Goal: Task Accomplishment & Management: Use online tool/utility

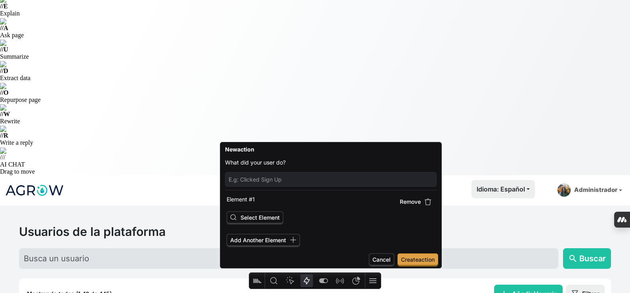
scroll to position [79, 0]
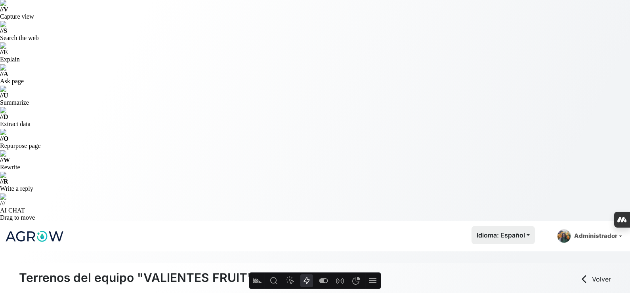
scroll to position [79, 0]
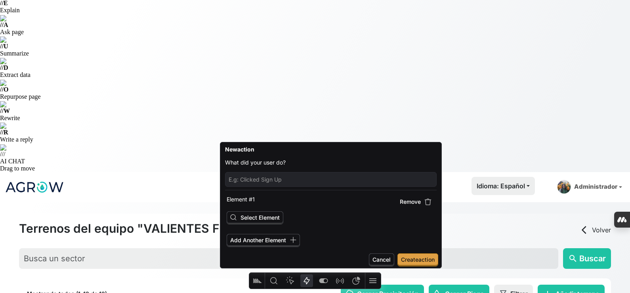
click at [312, 277] on button "Actions" at bounding box center [306, 280] width 13 height 13
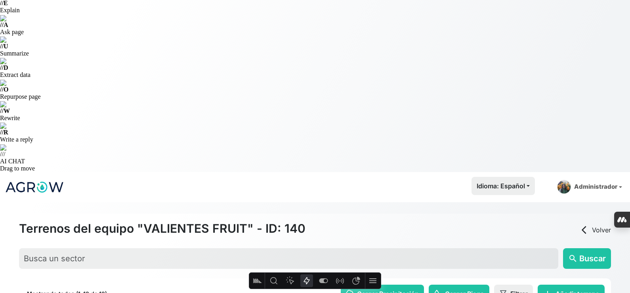
click at [308, 278] on icon "Actions" at bounding box center [307, 281] width 10 height 10
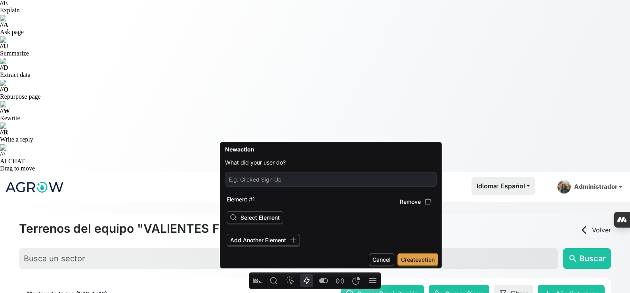
click at [308, 278] on icon "Actions" at bounding box center [307, 281] width 10 height 10
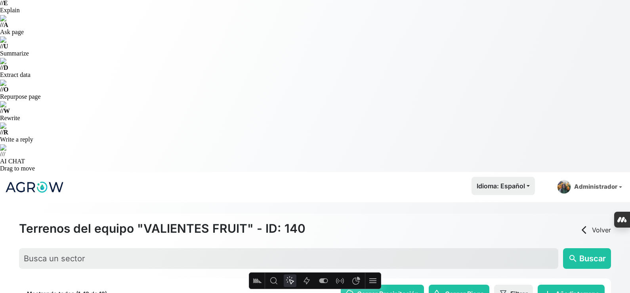
click at [295, 281] on icon "Heatmap" at bounding box center [290, 281] width 10 height 10
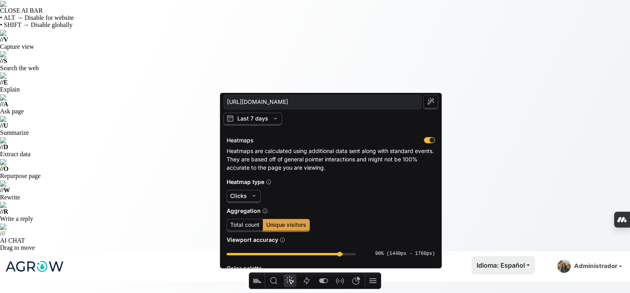
scroll to position [40, 0]
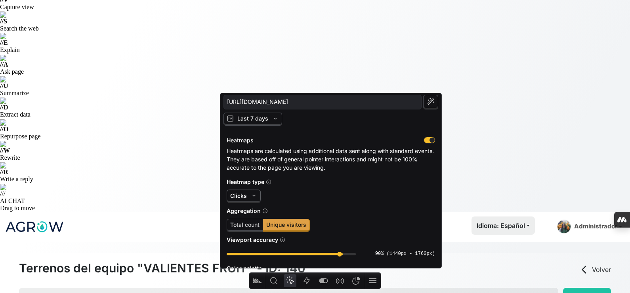
click at [258, 194] on span "Clicks" at bounding box center [244, 195] width 34 height 13
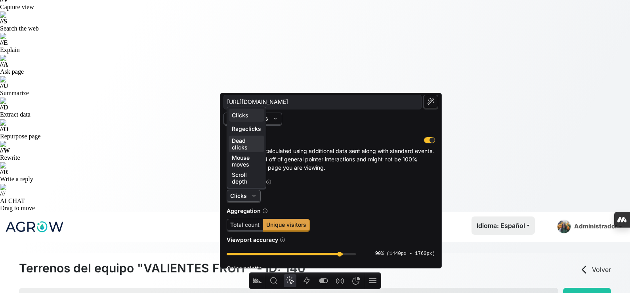
click at [254, 150] on span "Dead clicks" at bounding box center [246, 143] width 29 height 13
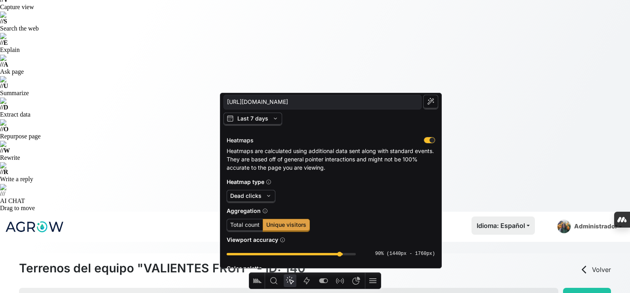
scroll to position [0, 0]
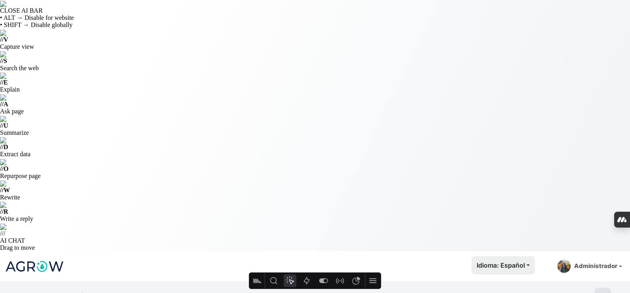
type input "[URL][DOMAIN_NAME]"
select select "437"
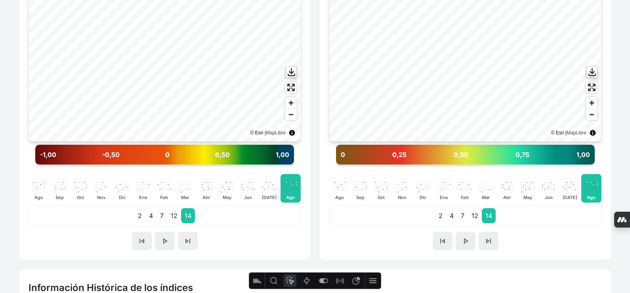
scroll to position [578, 0]
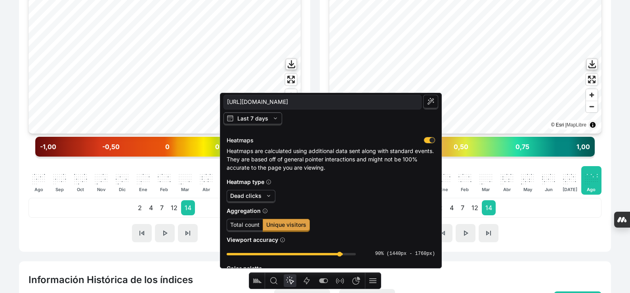
click at [259, 119] on span "Last 7 days" at bounding box center [252, 118] width 31 height 7
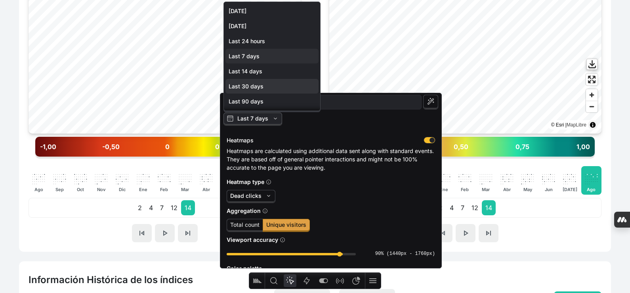
click at [267, 90] on span "Last 30 days" at bounding box center [271, 86] width 93 height 15
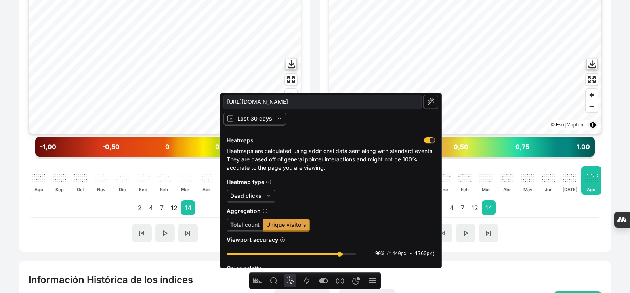
click at [252, 196] on span "Dead clicks" at bounding box center [245, 195] width 31 height 7
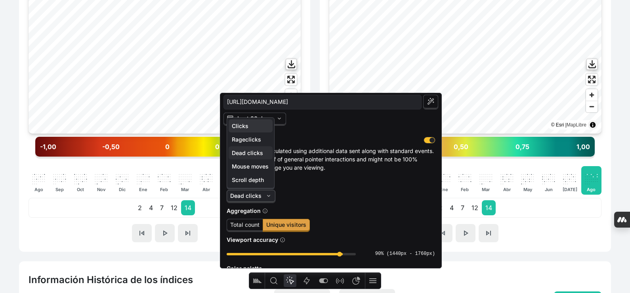
click at [252, 128] on span "Clicks" at bounding box center [251, 125] width 38 height 7
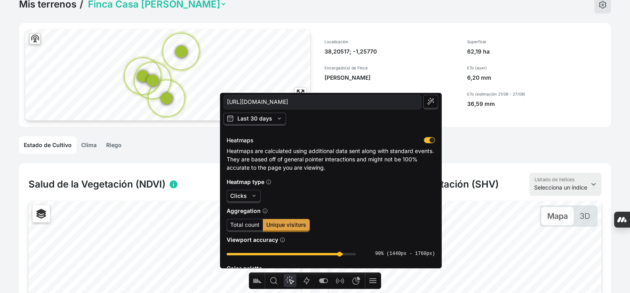
scroll to position [221, 0]
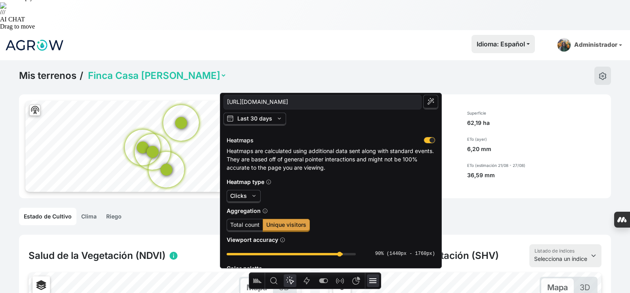
click at [376, 277] on icon at bounding box center [373, 281] width 10 height 10
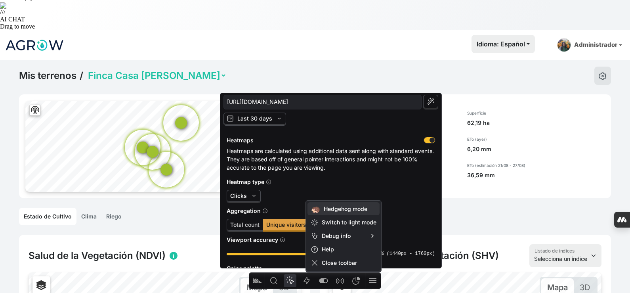
click at [355, 210] on span "Hedgehog mode" at bounding box center [350, 208] width 53 height 7
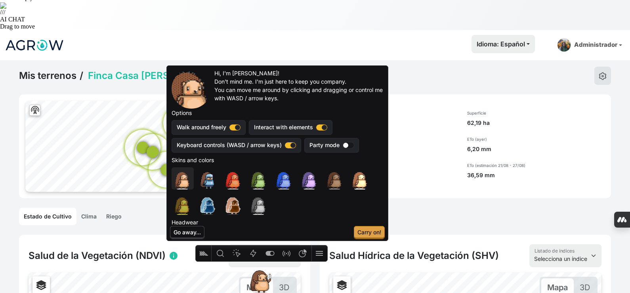
click at [187, 179] on div "button" at bounding box center [218, 213] width 95 height 95
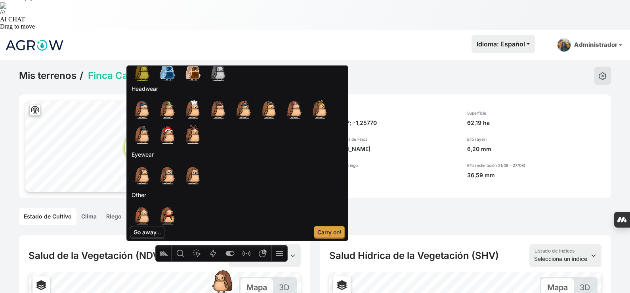
scroll to position [140, 0]
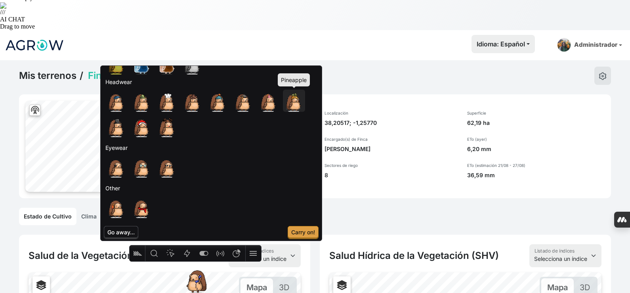
click at [293, 101] on div "button" at bounding box center [329, 136] width 95 height 95
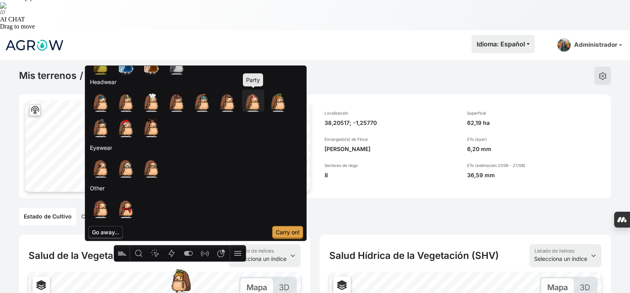
click at [248, 107] on div "button" at bounding box center [288, 136] width 95 height 95
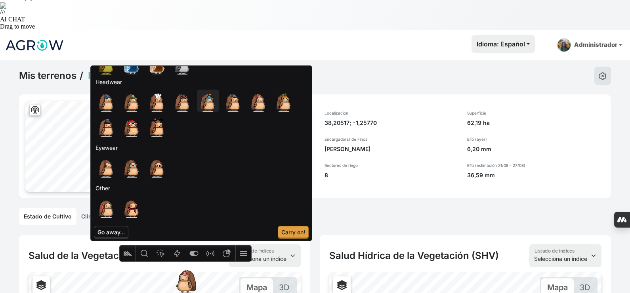
click at [217, 105] on div "button" at bounding box center [243, 136] width 95 height 95
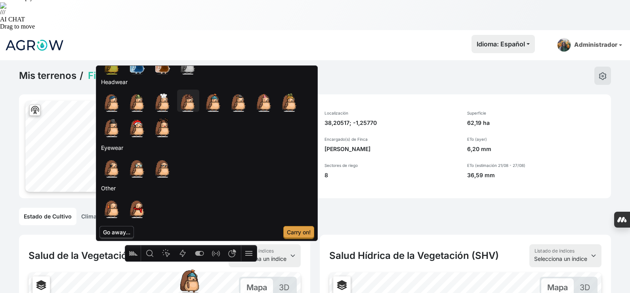
click at [183, 103] on div "button" at bounding box center [223, 136] width 95 height 95
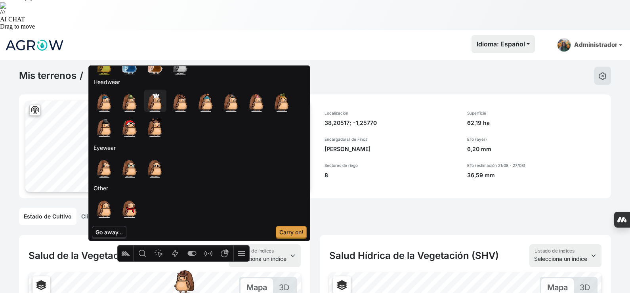
click at [166, 105] on div "button" at bounding box center [155, 101] width 24 height 24
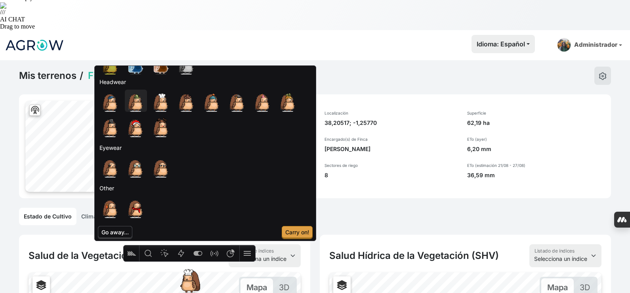
click at [144, 103] on div "button" at bounding box center [171, 136] width 95 height 95
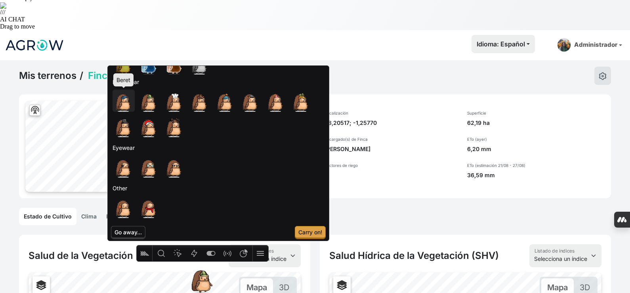
click at [118, 97] on div "button" at bounding box center [159, 136] width 95 height 95
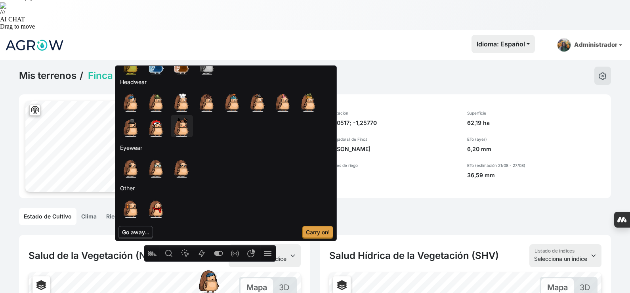
click at [176, 133] on div "button" at bounding box center [217, 161] width 95 height 95
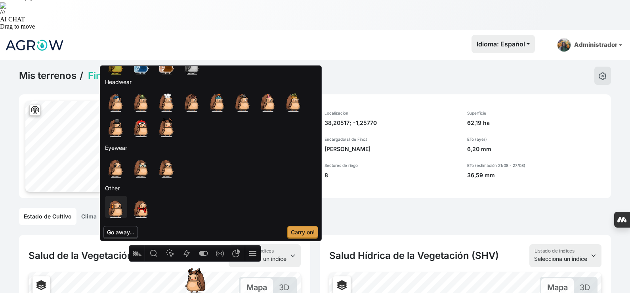
click at [120, 206] on div "button" at bounding box center [151, 242] width 95 height 95
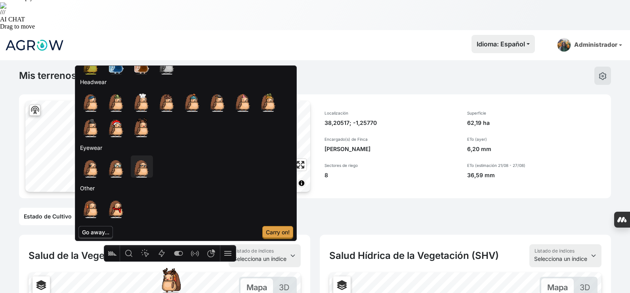
click at [142, 167] on div "button" at bounding box center [177, 201] width 95 height 95
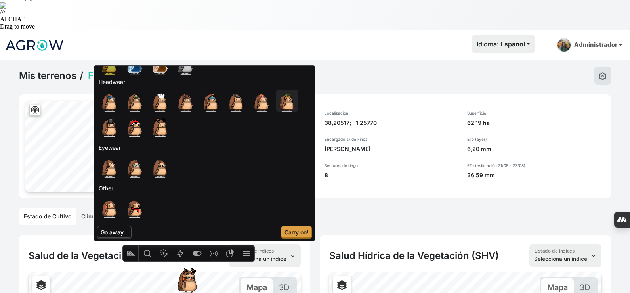
click at [284, 101] on div "button" at bounding box center [322, 136] width 95 height 95
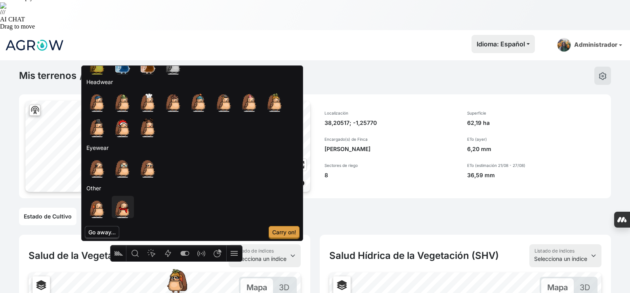
click at [128, 205] on div "button" at bounding box center [158, 242] width 95 height 95
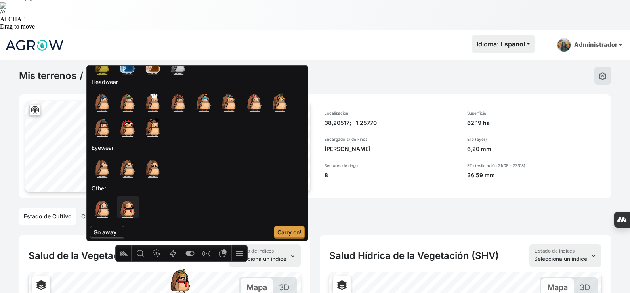
click at [124, 209] on div "button" at bounding box center [163, 242] width 95 height 95
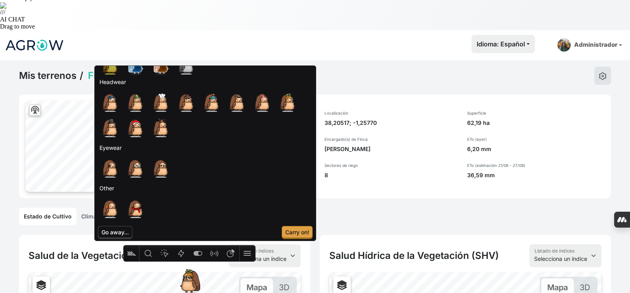
click at [99, 213] on div "button" at bounding box center [146, 242] width 95 height 95
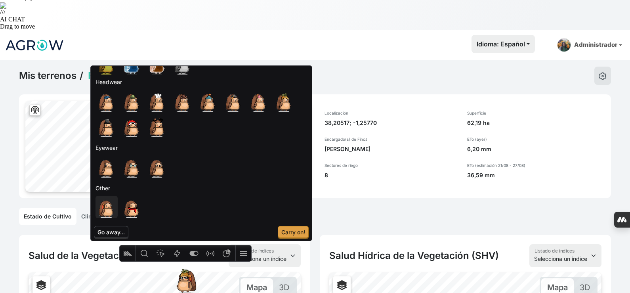
click at [104, 210] on div "button" at bounding box center [142, 242] width 95 height 95
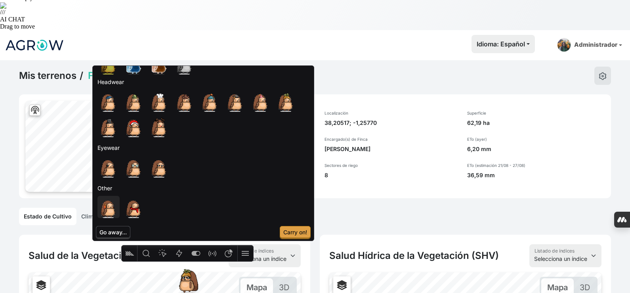
click at [109, 209] on div "button" at bounding box center [144, 242] width 95 height 95
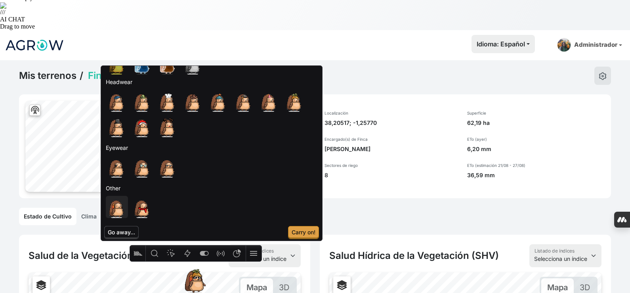
click at [109, 209] on div "button" at bounding box center [152, 242] width 95 height 95
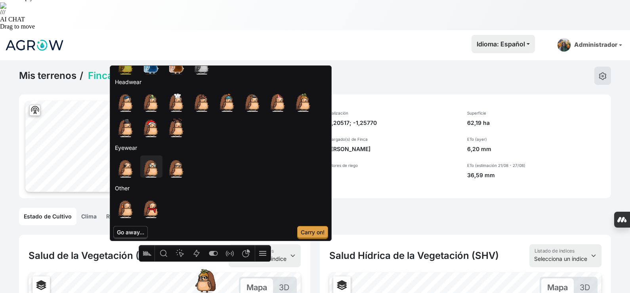
click at [152, 170] on div "button" at bounding box center [186, 201] width 95 height 95
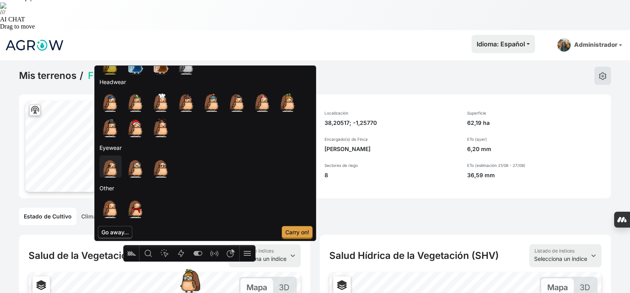
click at [120, 168] on div "button" at bounding box center [146, 201] width 95 height 95
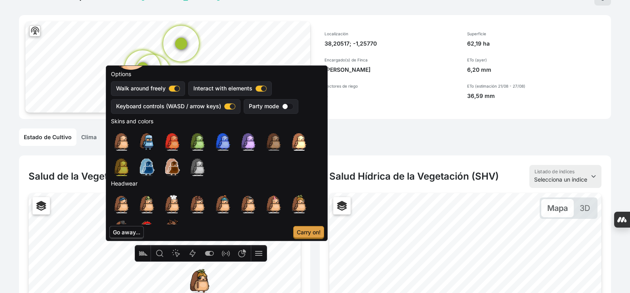
scroll to position [21, 0]
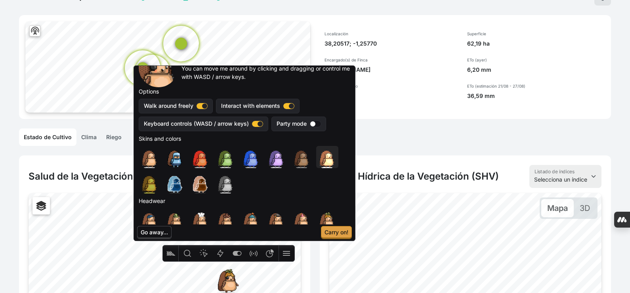
click at [318, 159] on div "button" at bounding box center [362, 192] width 95 height 95
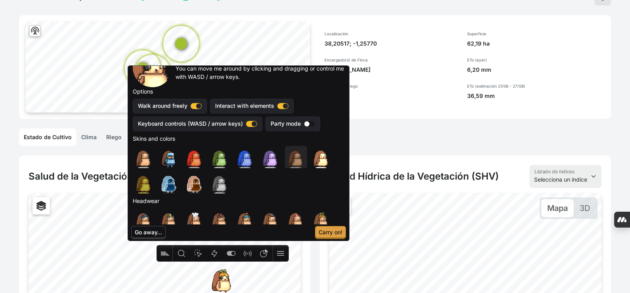
click at [296, 162] on div "button" at bounding box center [331, 192] width 95 height 95
click at [217, 183] on div "button" at bounding box center [255, 217] width 95 height 95
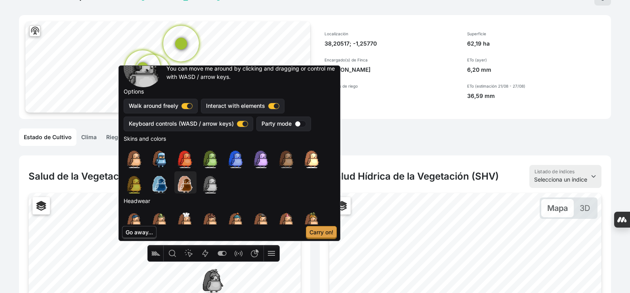
click at [190, 189] on div "button" at bounding box center [221, 217] width 95 height 95
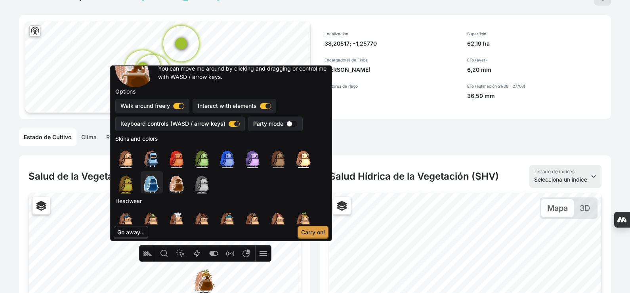
click at [159, 189] on div "button" at bounding box center [187, 217] width 95 height 95
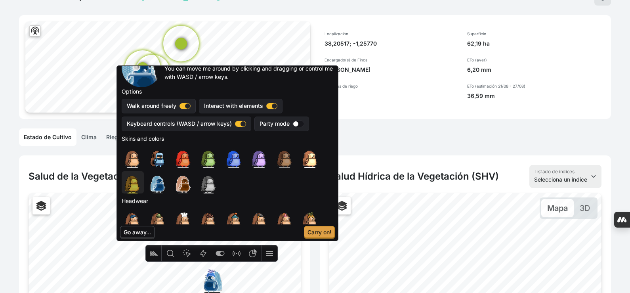
click at [135, 189] on div "button" at bounding box center [168, 217] width 95 height 95
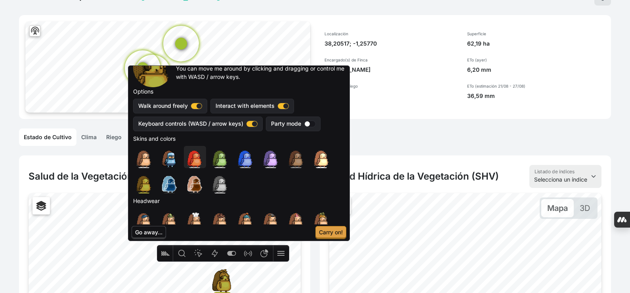
click at [195, 166] on div "button" at bounding box center [230, 192] width 95 height 95
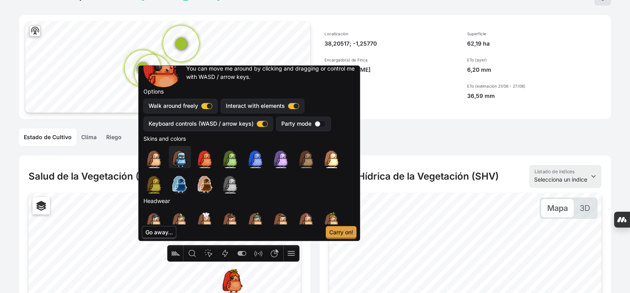
click at [185, 165] on div "button" at bounding box center [203, 180] width 71 height 71
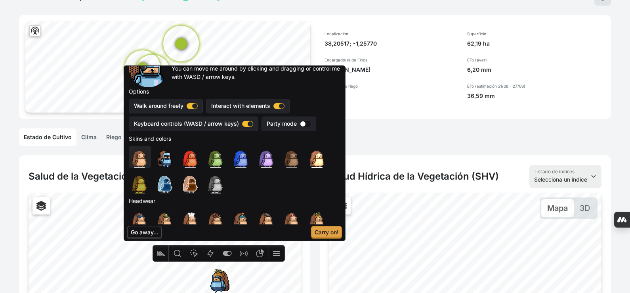
click at [146, 162] on div "button" at bounding box center [175, 192] width 95 height 95
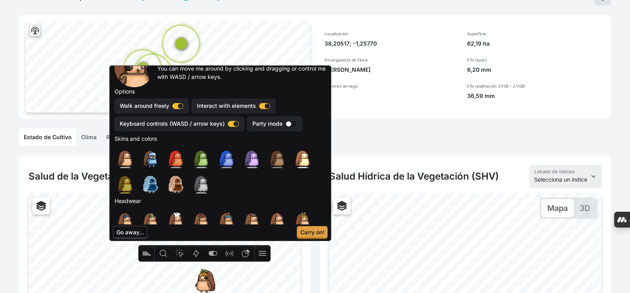
click at [295, 121] on div at bounding box center [291, 124] width 11 height 6
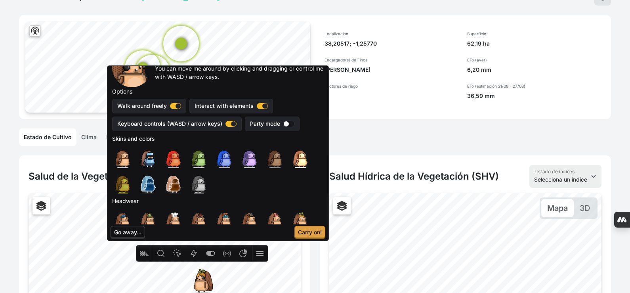
click at [288, 124] on button "button" at bounding box center [288, 124] width 11 height 6
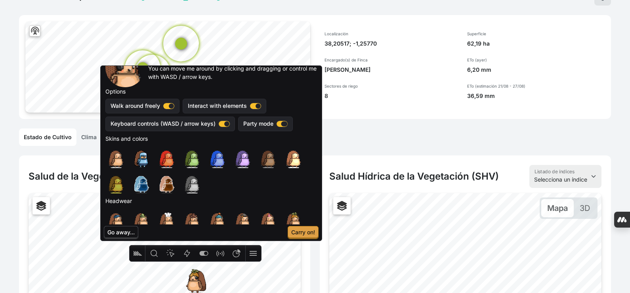
click at [288, 124] on div "Party mode" at bounding box center [265, 123] width 55 height 15
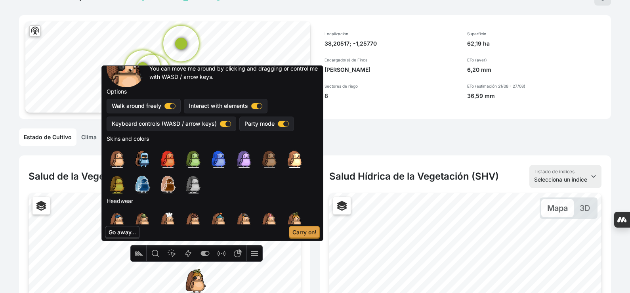
click at [269, 120] on label "Party mode" at bounding box center [259, 124] width 30 height 8
click at [278, 121] on button "button" at bounding box center [283, 124] width 11 height 6
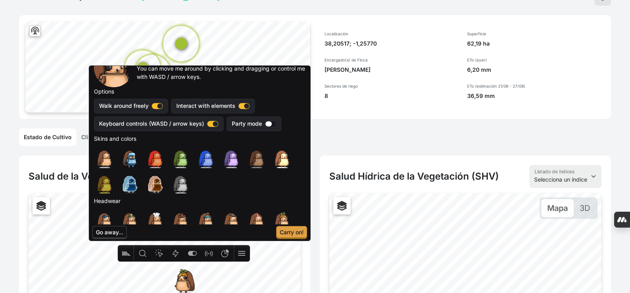
click at [273, 125] on button "button" at bounding box center [270, 124] width 11 height 6
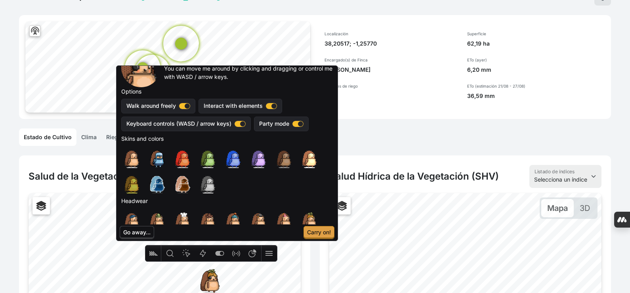
click at [211, 281] on div at bounding box center [211, 279] width 32 height 32
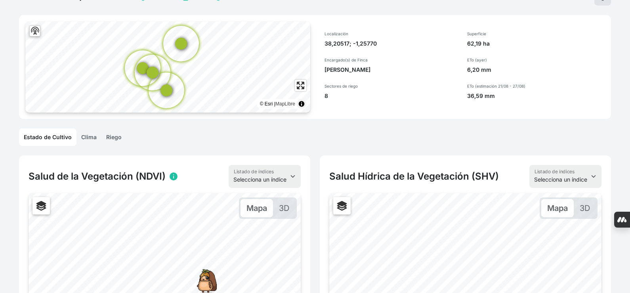
click at [208, 284] on div at bounding box center [206, 279] width 32 height 32
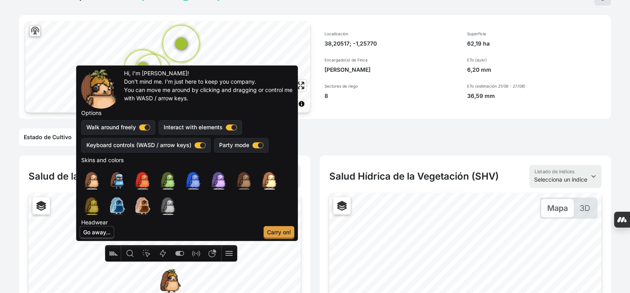
click at [214, 130] on label "Interact with elements" at bounding box center [193, 127] width 59 height 8
click at [226, 130] on button "button" at bounding box center [231, 127] width 11 height 6
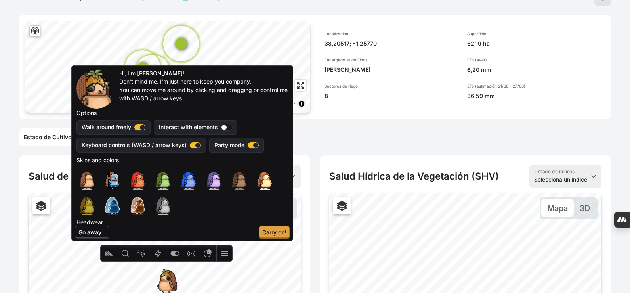
click at [214, 130] on label "Interact with elements" at bounding box center [188, 127] width 59 height 8
click at [221, 130] on button "button" at bounding box center [226, 127] width 11 height 6
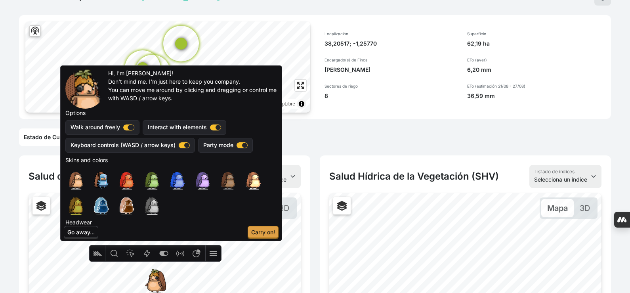
click at [130, 130] on button "button" at bounding box center [128, 127] width 11 height 6
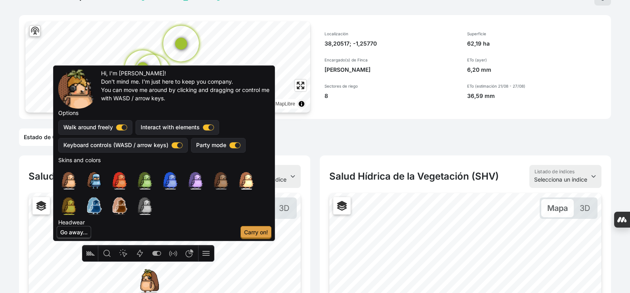
click at [130, 130] on div "Walk around freely" at bounding box center [95, 127] width 74 height 15
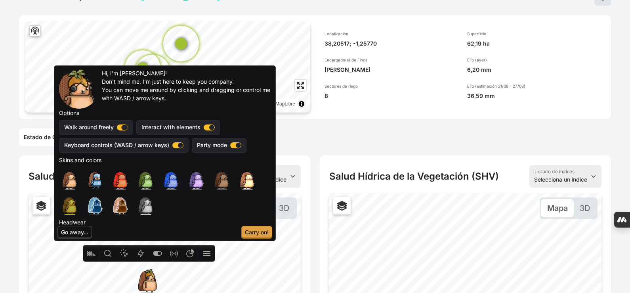
click at [124, 128] on button "button" at bounding box center [122, 127] width 11 height 6
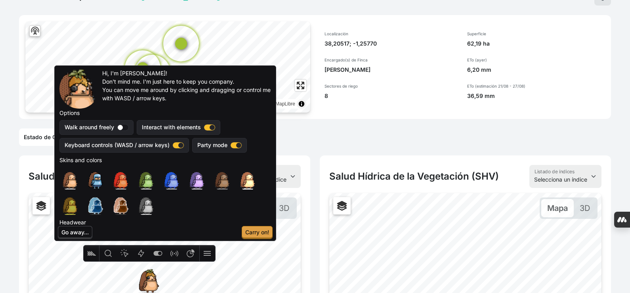
click at [128, 128] on button "button" at bounding box center [122, 127] width 11 height 6
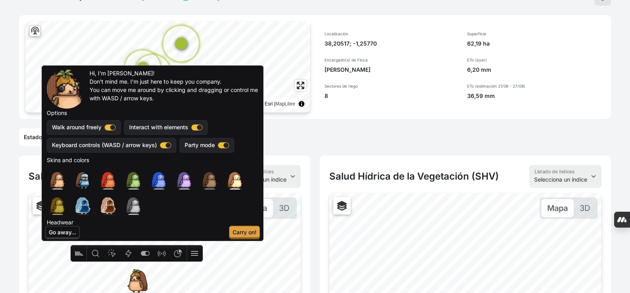
click at [251, 231] on span "Carry on!" at bounding box center [245, 231] width 24 height 7
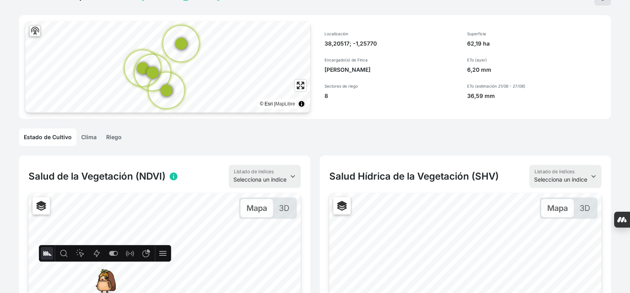
click at [51, 253] on icon "Minimize" at bounding box center [47, 253] width 10 height 10
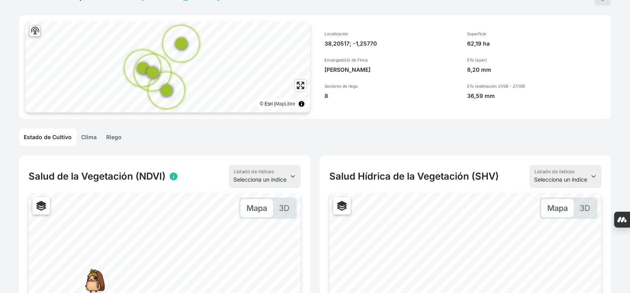
click at [91, 278] on div at bounding box center [94, 279] width 32 height 32
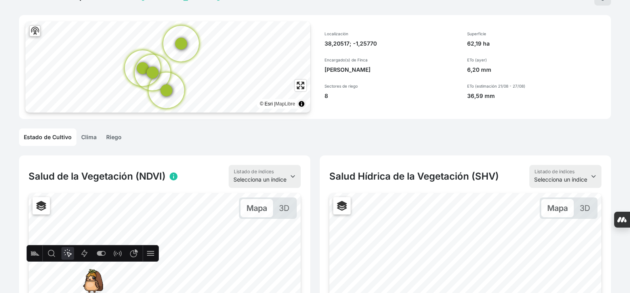
click at [72, 253] on icon "Heatmap" at bounding box center [68, 253] width 10 height 10
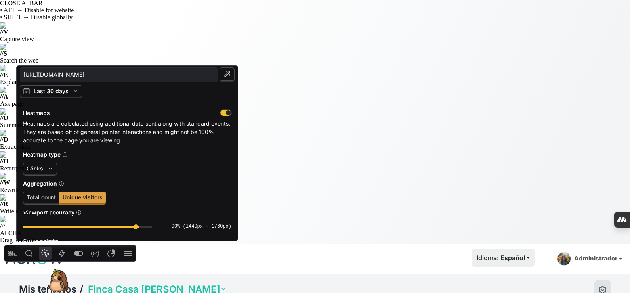
scroll to position [0, 0]
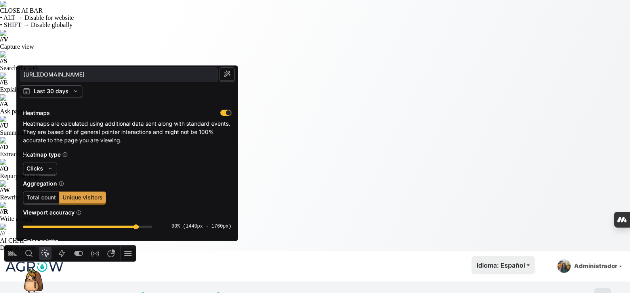
click at [36, 190] on div "Aggregation Total count Unique visitors" at bounding box center [127, 192] width 208 height 26
click at [42, 196] on span "Total count" at bounding box center [41, 197] width 29 height 7
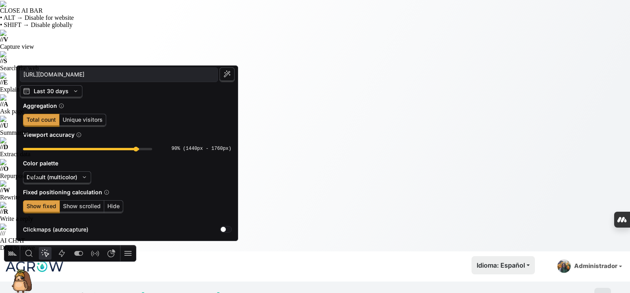
click at [38, 256] on img at bounding box center [34, 266] width 59 height 20
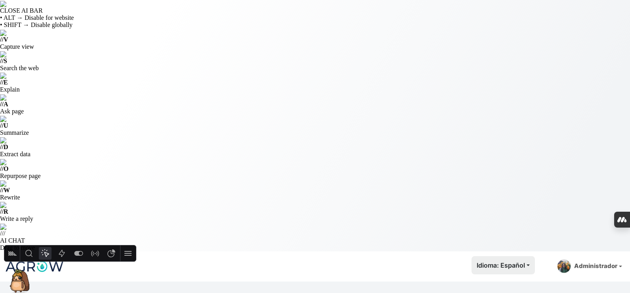
type input "[URL][DOMAIN_NAME]"
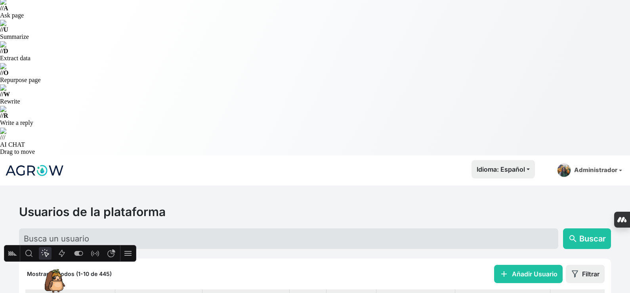
scroll to position [135, 0]
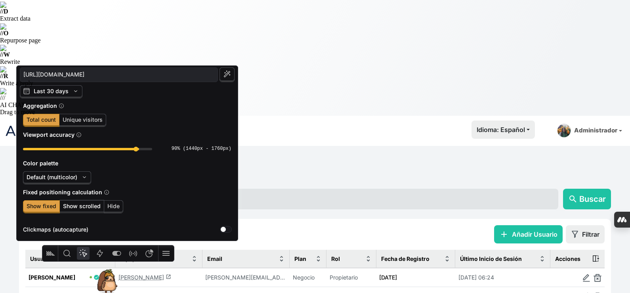
click at [73, 208] on span "Show scrolled" at bounding box center [82, 205] width 38 height 7
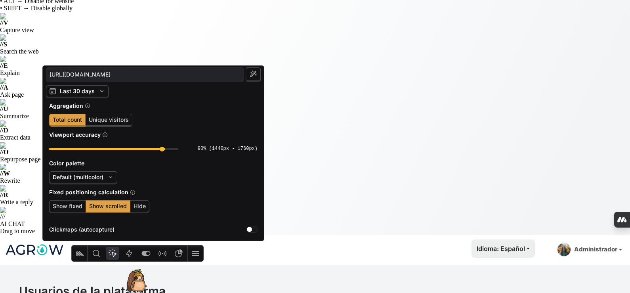
scroll to position [0, 0]
